Goal: Task Accomplishment & Management: Manage account settings

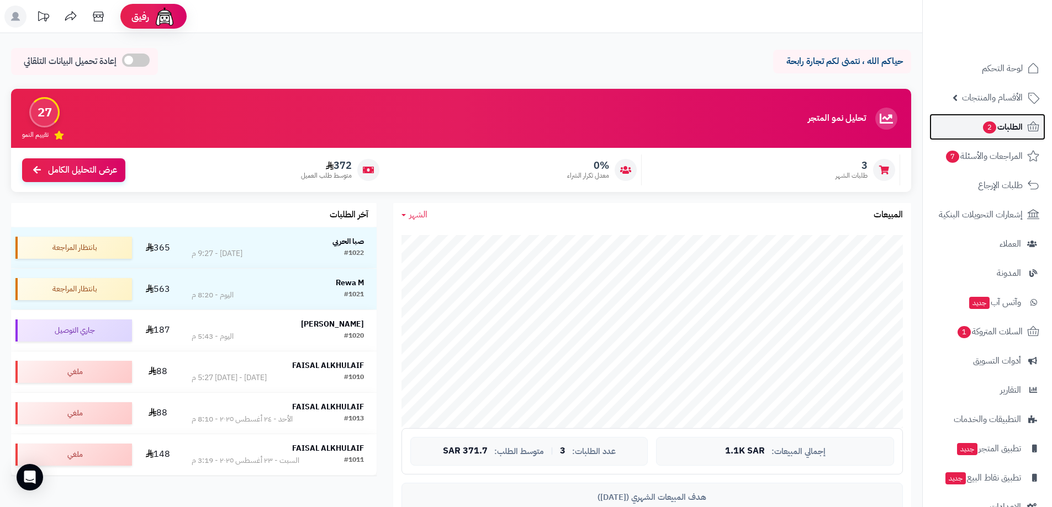
click at [1004, 123] on span "الطلبات 2" at bounding box center [1002, 126] width 41 height 15
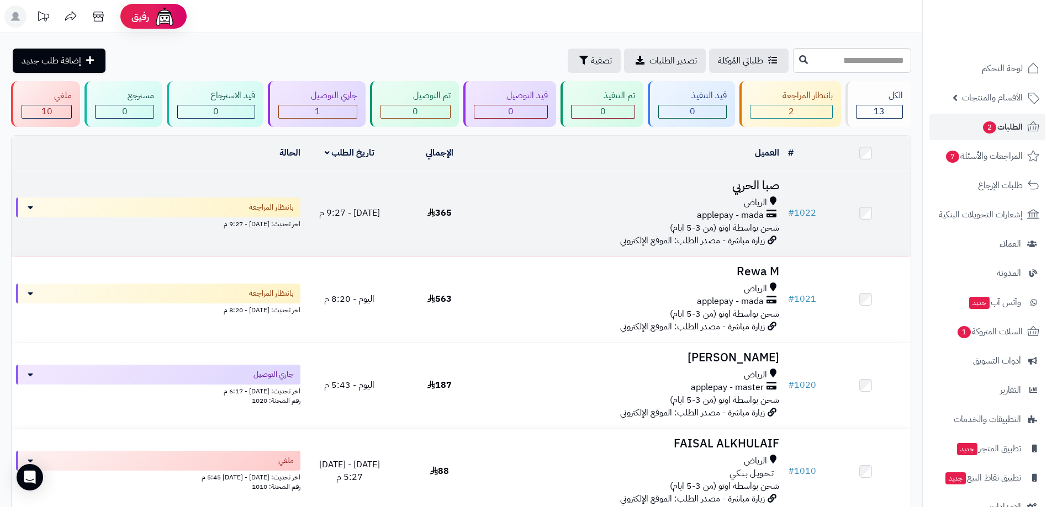
click at [691, 234] on span "زيارة مباشرة - مصدر الطلب: الموقع الإلكتروني" at bounding box center [692, 240] width 145 height 13
click at [687, 229] on span "شحن بواسطة اوتو (من 3-5 ايام)" at bounding box center [724, 227] width 109 height 13
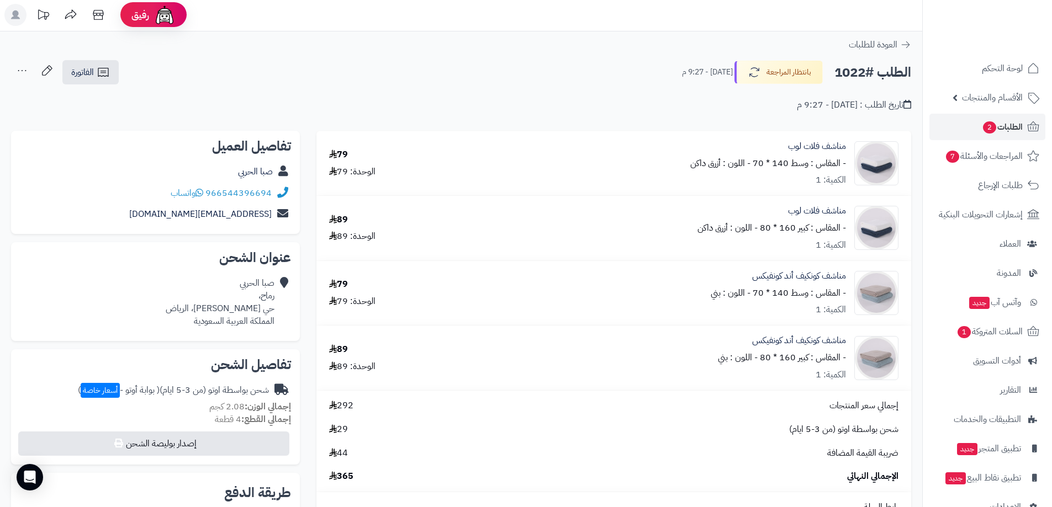
scroll to position [57, 0]
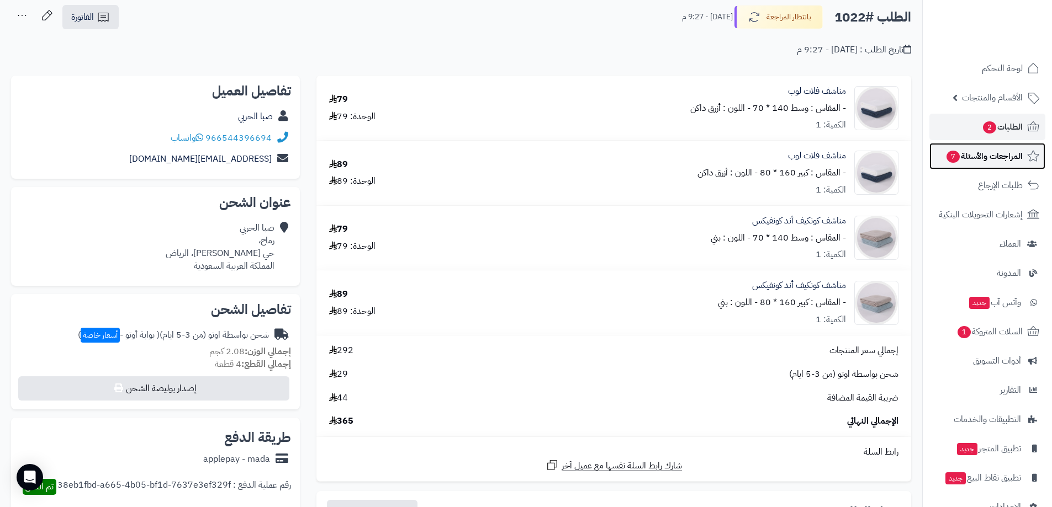
click at [994, 159] on span "المراجعات والأسئلة 7" at bounding box center [983, 156] width 77 height 15
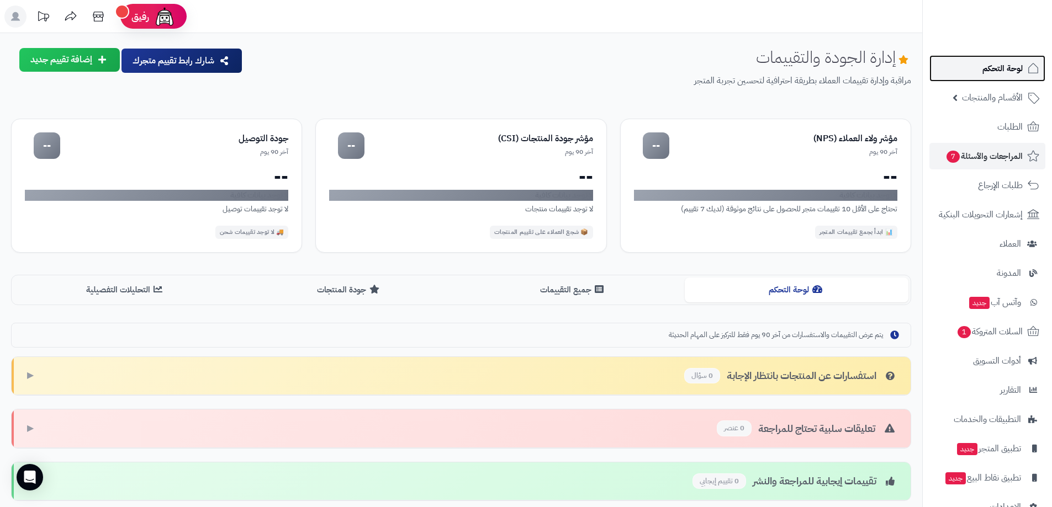
click at [999, 67] on span "لوحة التحكم" at bounding box center [1002, 68] width 40 height 15
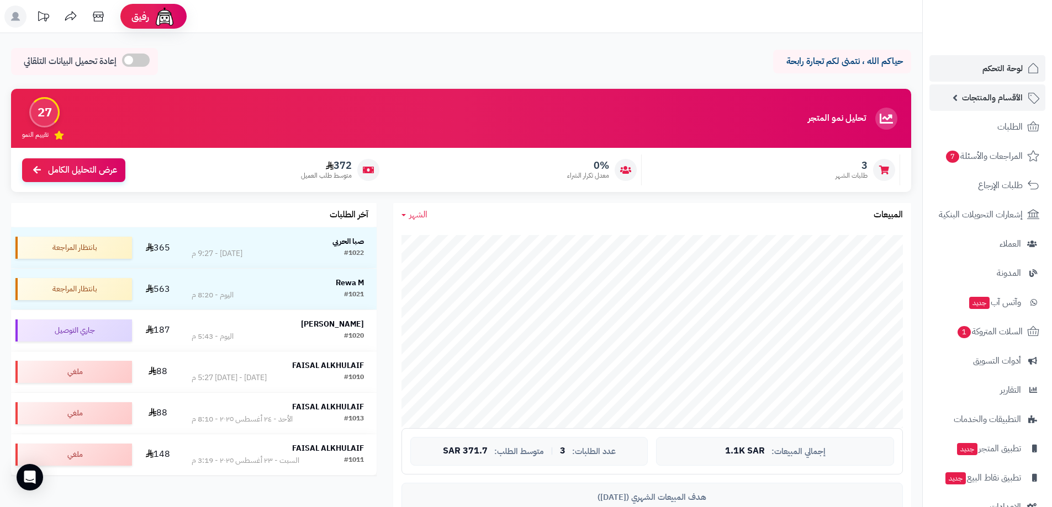
click at [998, 99] on span "الأقسام والمنتجات" at bounding box center [992, 97] width 61 height 15
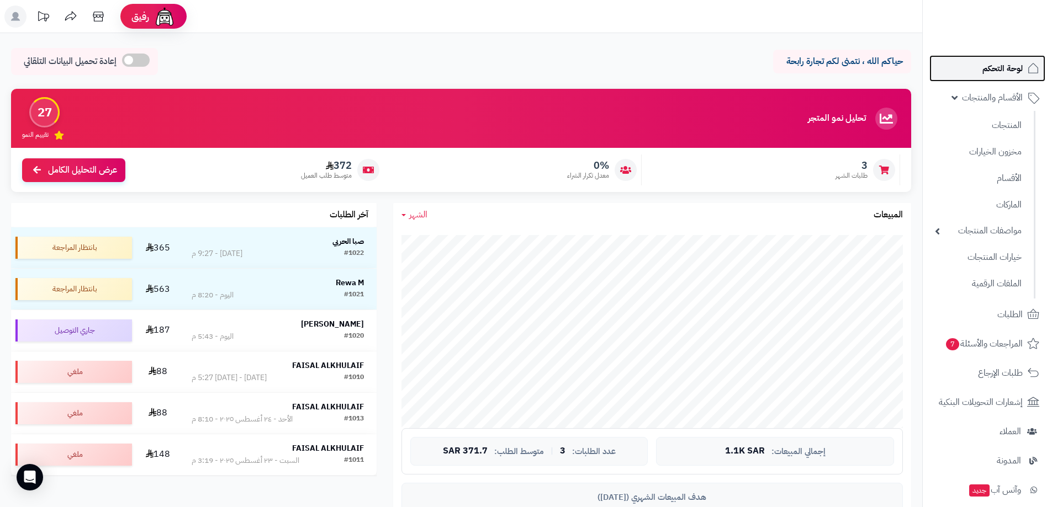
click at [997, 72] on span "لوحة التحكم" at bounding box center [1002, 68] width 40 height 15
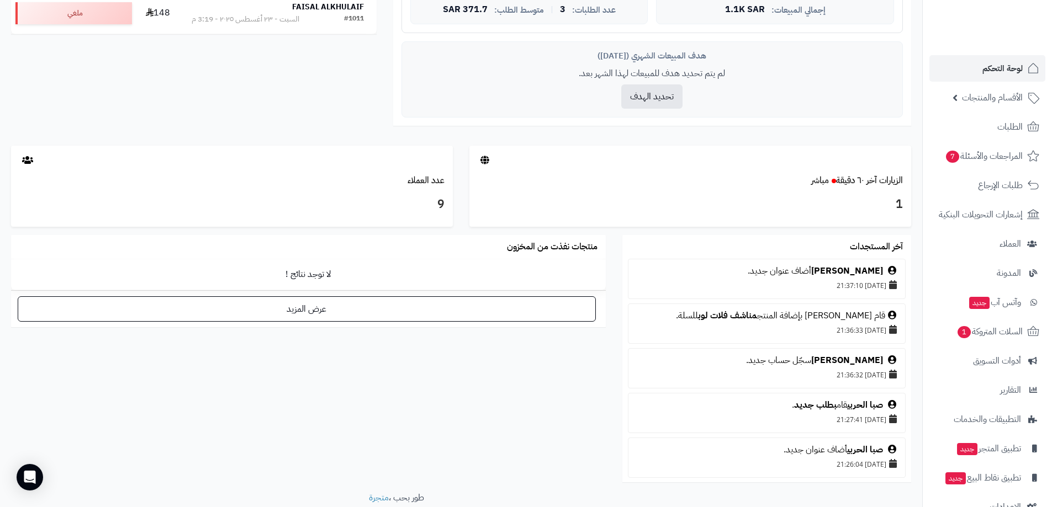
scroll to position [504, 0]
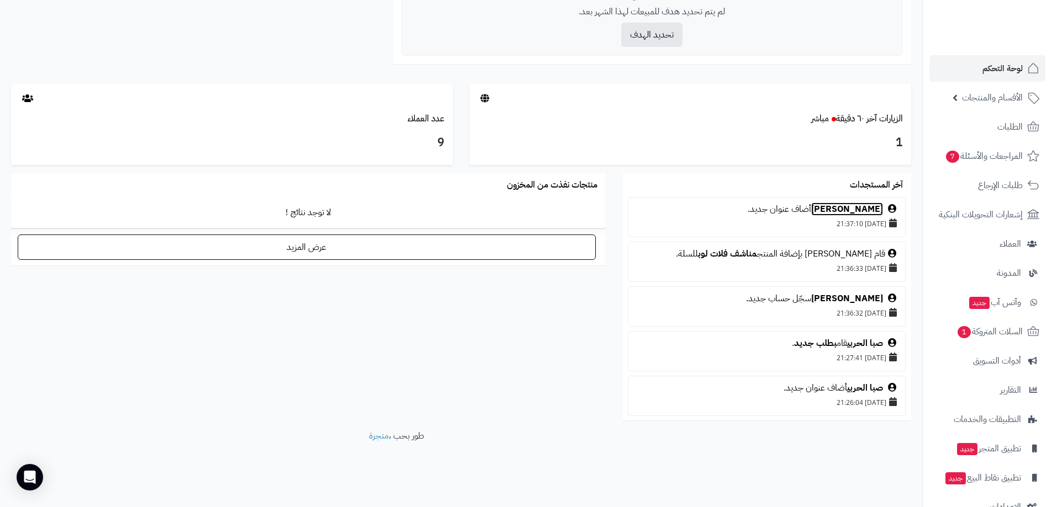
click at [855, 213] on link "[PERSON_NAME]" at bounding box center [847, 209] width 72 height 13
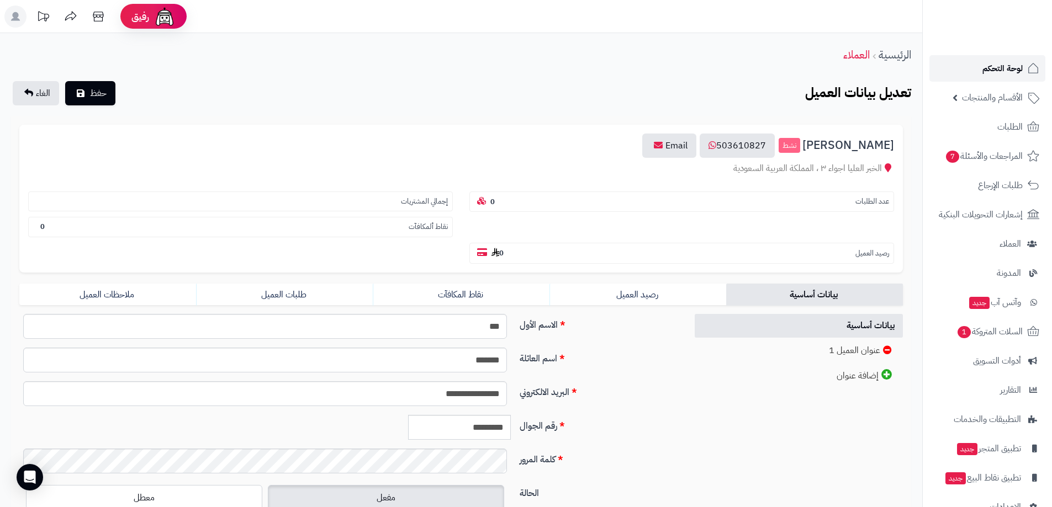
click at [999, 65] on span "لوحة التحكم" at bounding box center [1002, 68] width 40 height 15
